Goal: Information Seeking & Learning: Learn about a topic

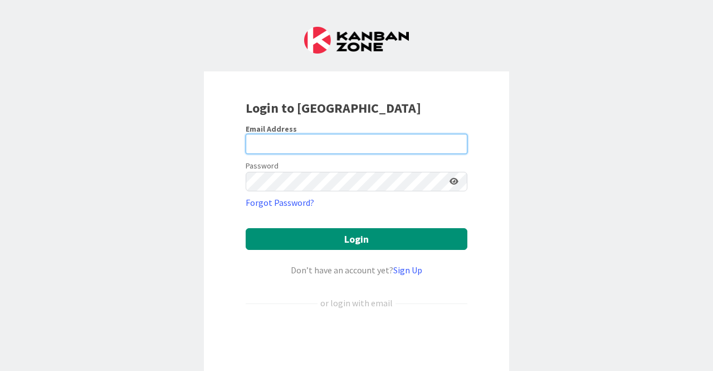
click at [306, 144] on input "email" at bounding box center [357, 144] width 222 height 20
type input "[PERSON_NAME][EMAIL_ADDRESS][DOMAIN_NAME]"
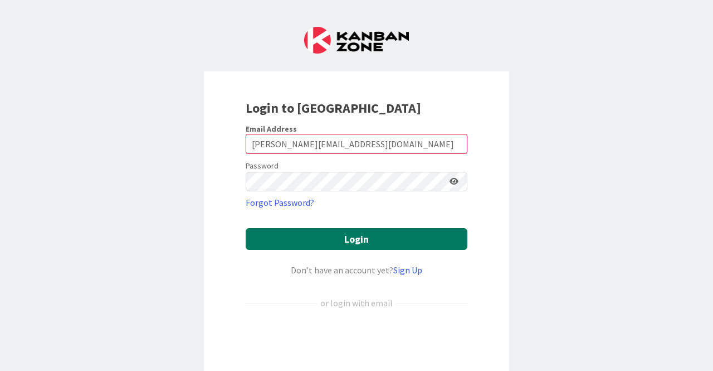
click at [397, 235] on button "Login" at bounding box center [357, 239] width 222 height 22
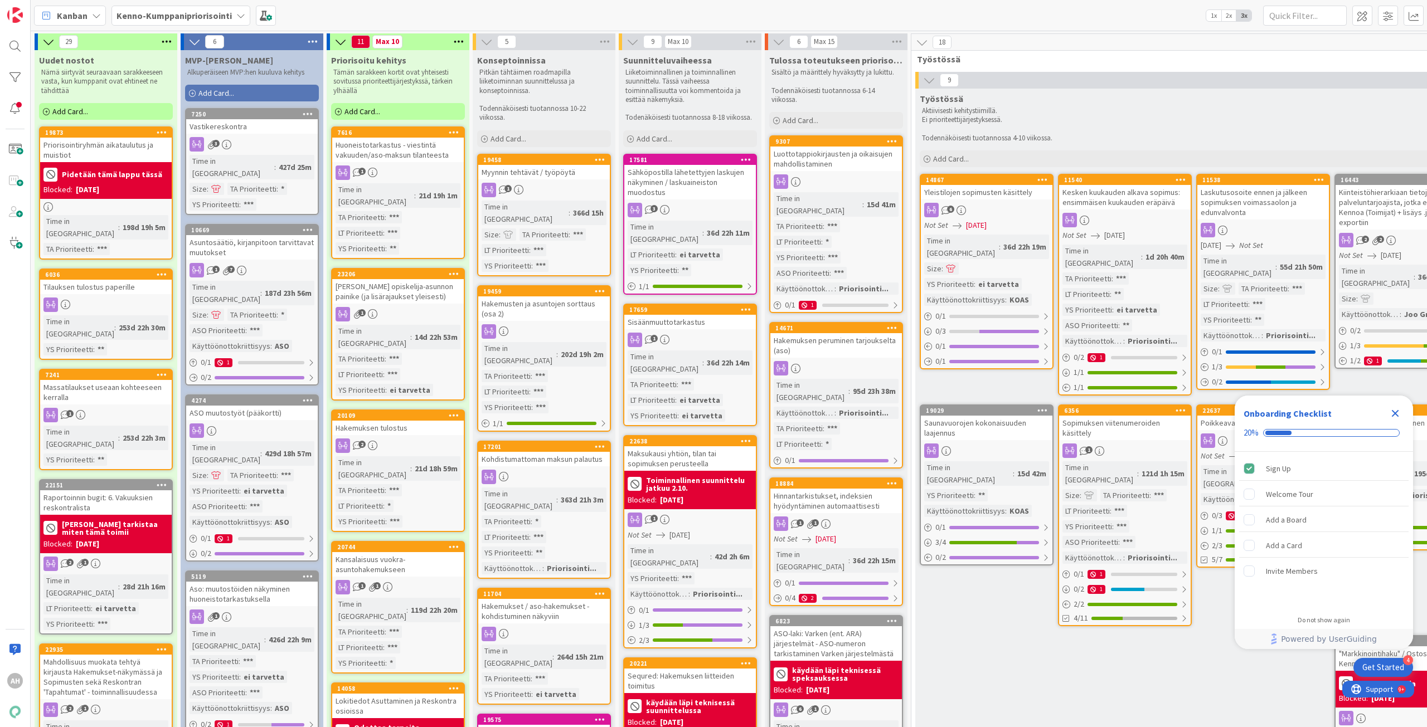
click at [229, 20] on b "Kenno-Kumppanipriorisointi" at bounding box center [173, 15] width 115 height 11
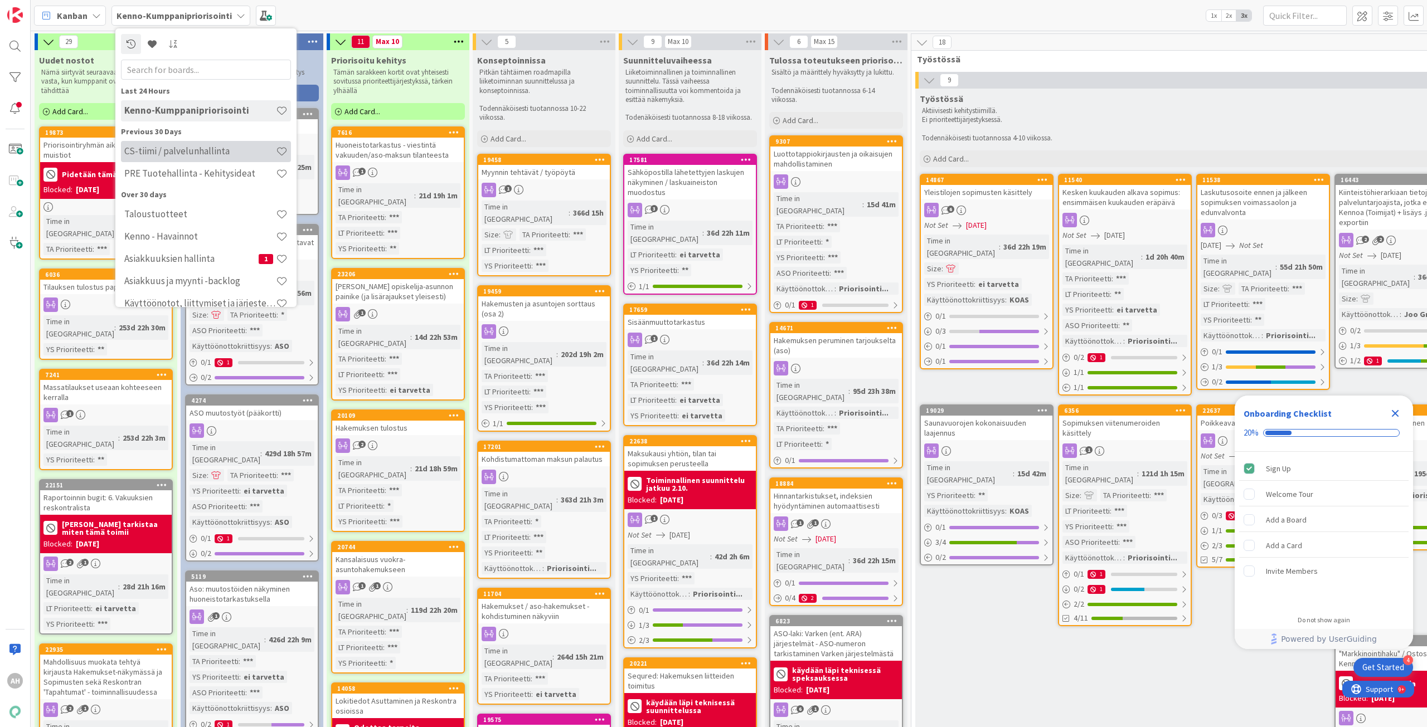
click at [215, 150] on h4 "CS-tiimi / palvelunhallinta" at bounding box center [200, 150] width 152 height 11
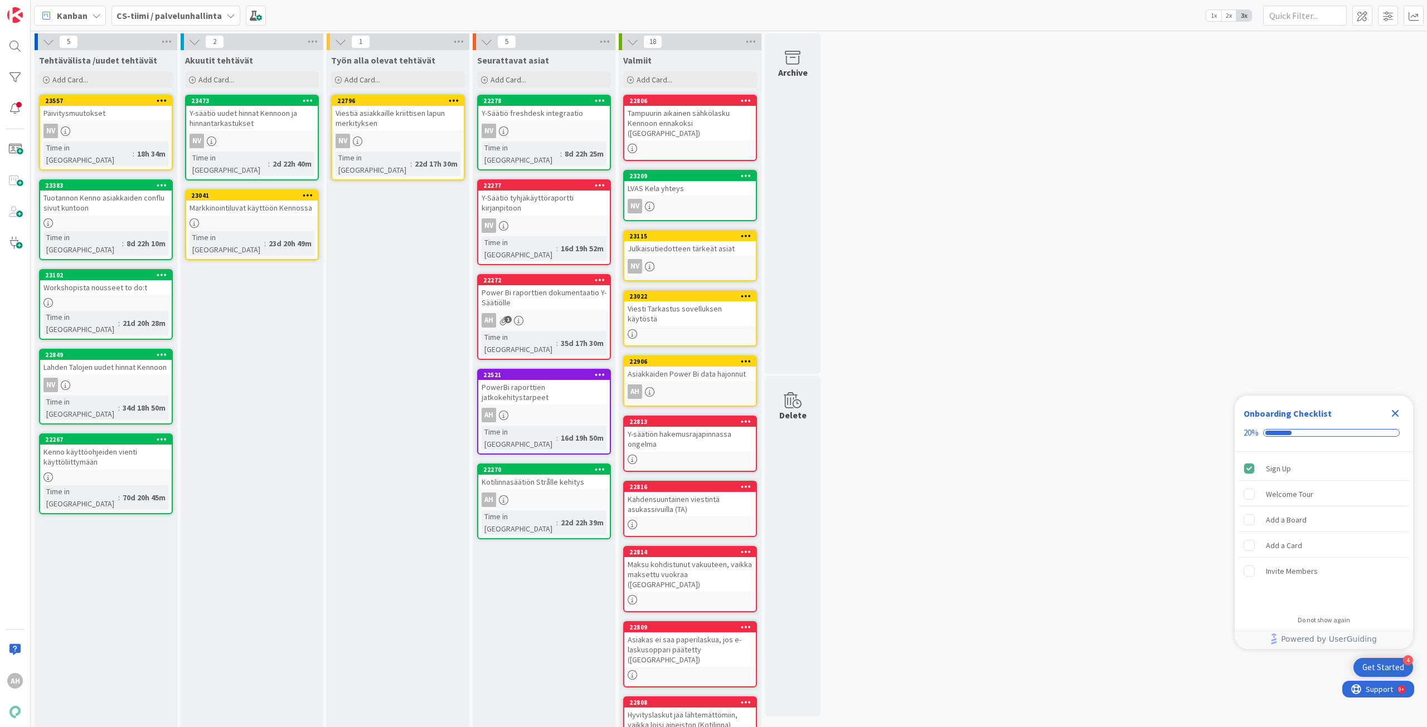
click at [110, 116] on div "Päivitysmuutokset" at bounding box center [106, 113] width 132 height 14
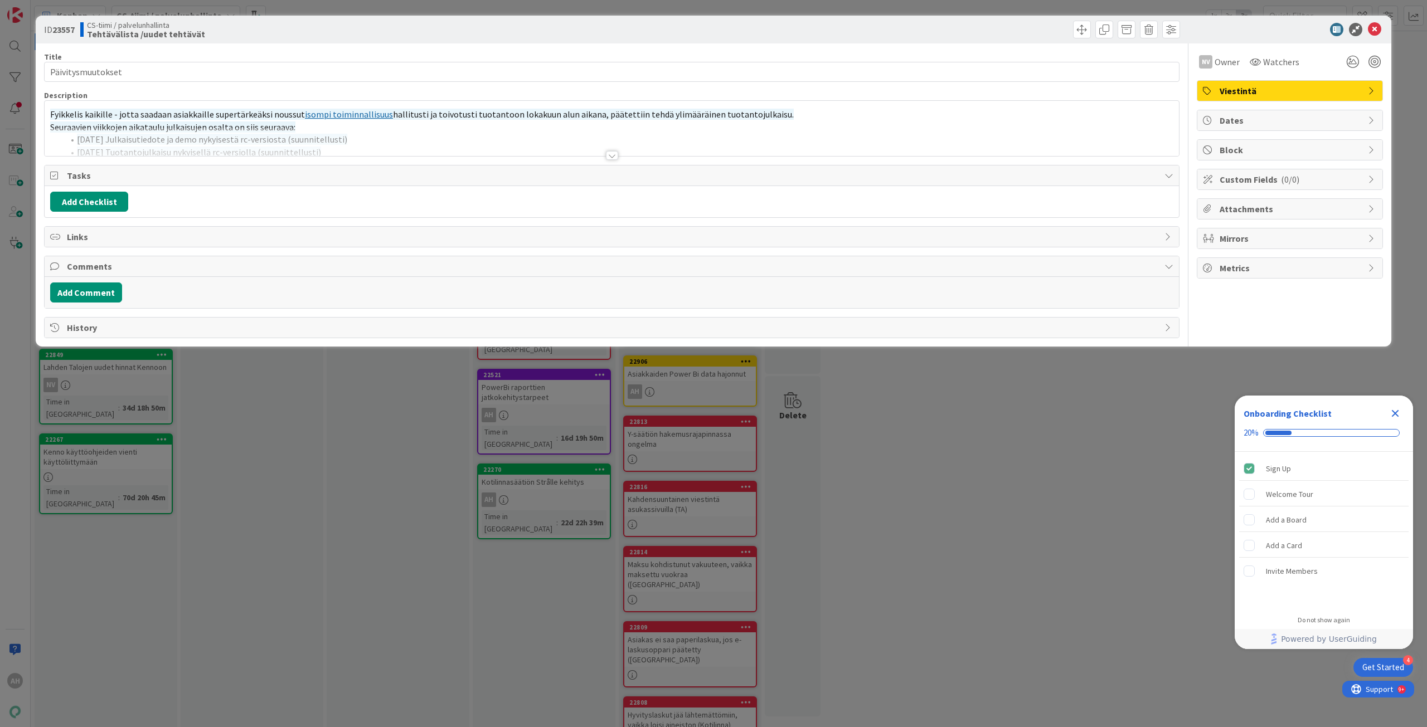
click at [611, 158] on div at bounding box center [612, 155] width 12 height 9
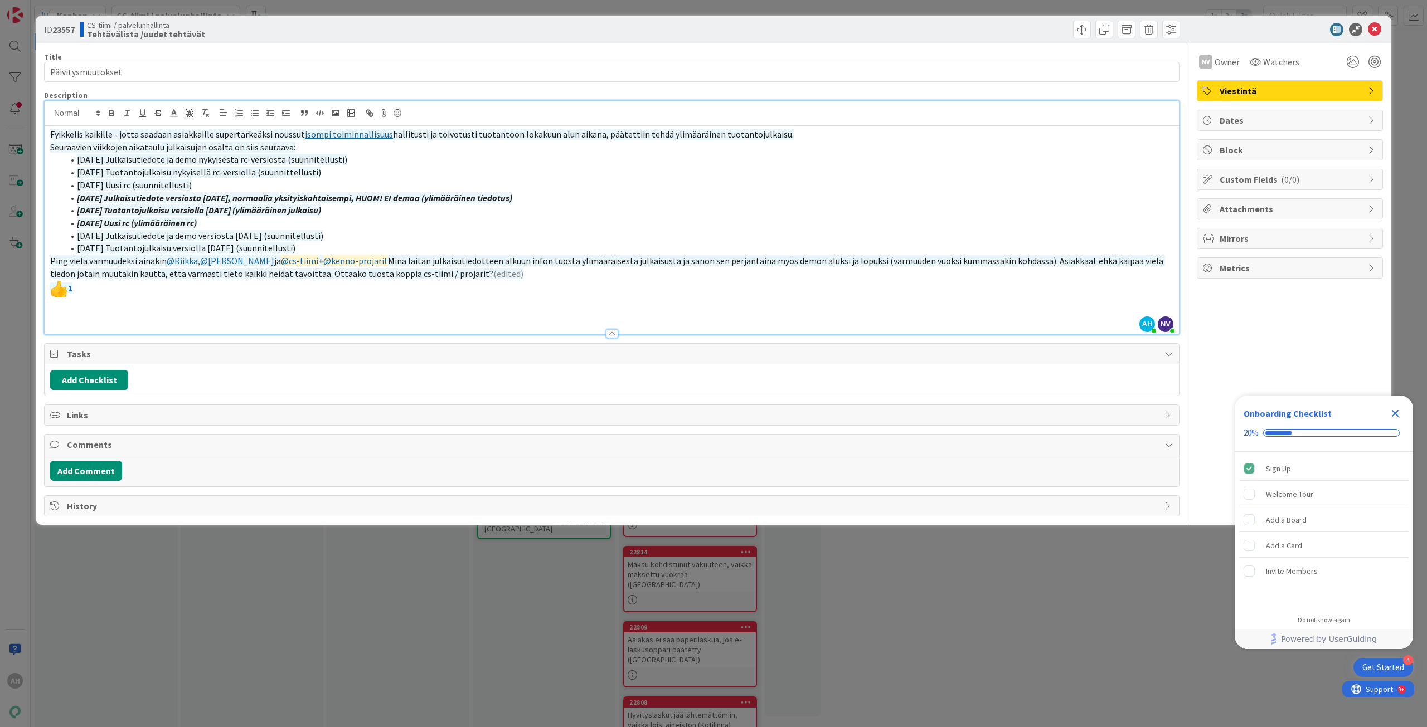
click at [372, 135] on link "isompi toiminnallisuus" at bounding box center [349, 134] width 88 height 11
click at [356, 135] on link "isompi toiminnallisuus" at bounding box center [349, 134] width 88 height 11
click at [357, 135] on link "isompi toiminnallisuus" at bounding box center [349, 134] width 88 height 11
click at [351, 158] on link "[URL][DOMAIN_NAME]" at bounding box center [312, 156] width 76 height 14
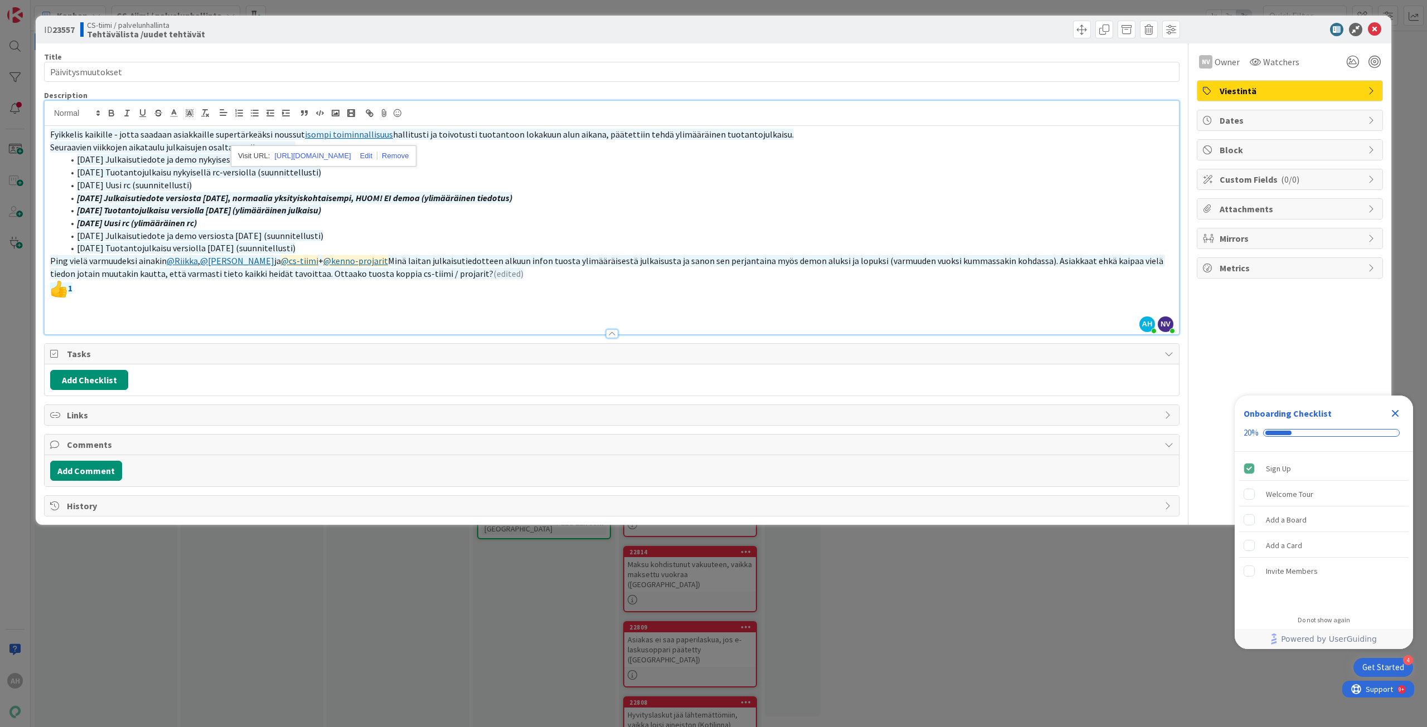
click at [551, 177] on li "[DATE] Tuotantojulkaisu nykyisellä rc-versiolla (suunnittellusti)" at bounding box center [619, 172] width 1110 height 13
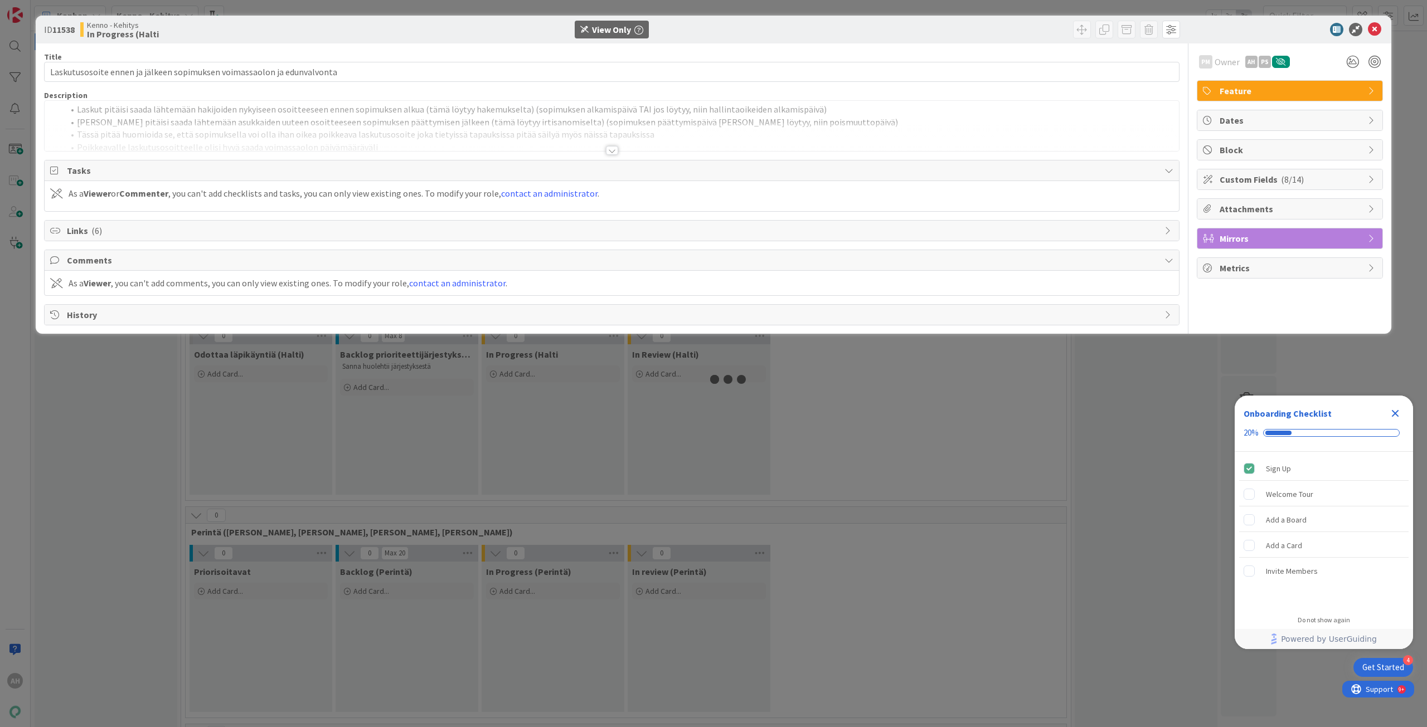
click at [1392, 413] on icon "Close Checklist" at bounding box center [1395, 413] width 13 height 13
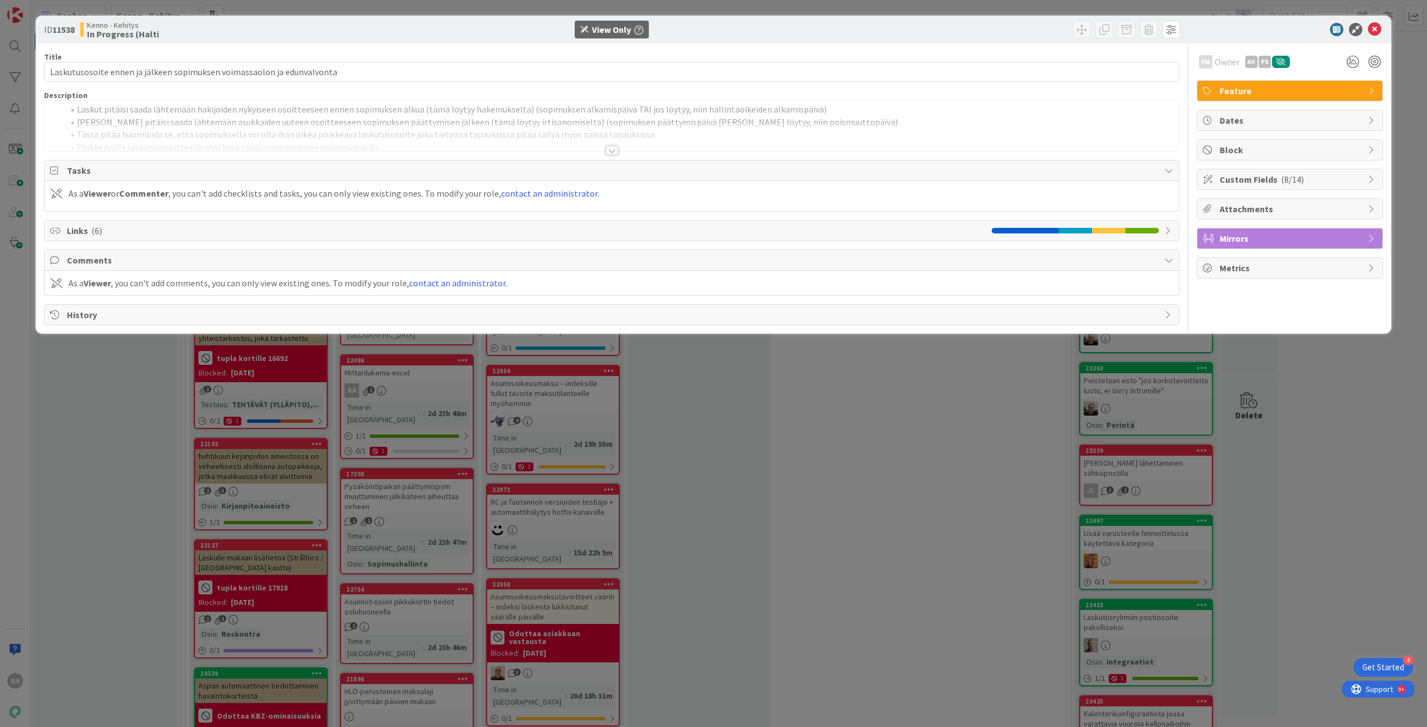
click at [612, 151] on div at bounding box center [612, 150] width 12 height 9
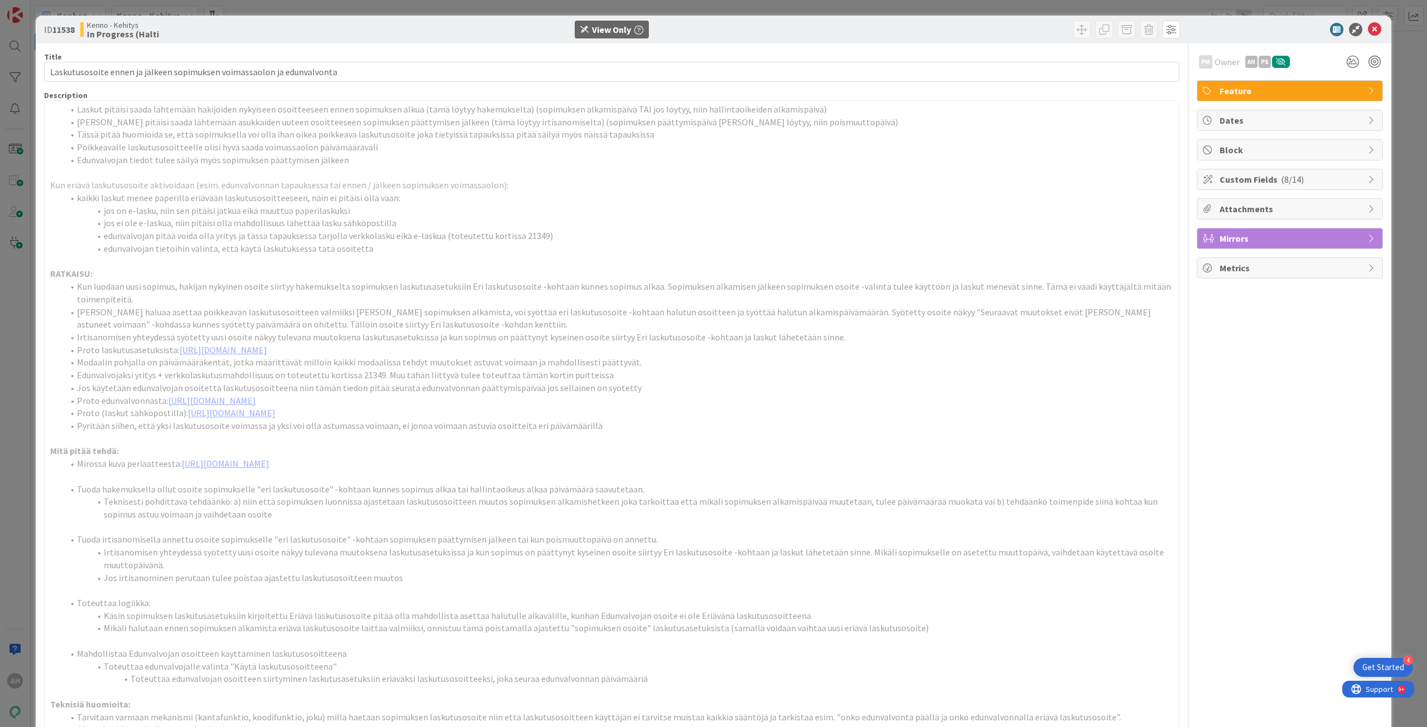
click at [771, 207] on li "jos on e-lasku, niin sen pitäisi jatkua eikä muuttua paperilaskuksi" at bounding box center [619, 211] width 1110 height 13
